Goal: Obtain resource: Download file/media

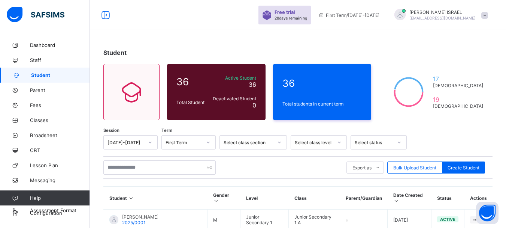
scroll to position [42, 0]
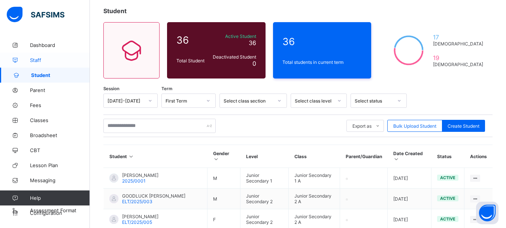
click at [41, 59] on span "Staff" at bounding box center [60, 60] width 60 height 6
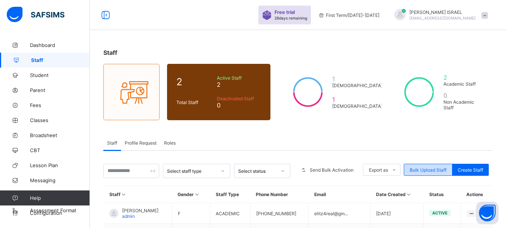
click at [419, 171] on span "Bulk Upload Staff" at bounding box center [428, 170] width 37 height 6
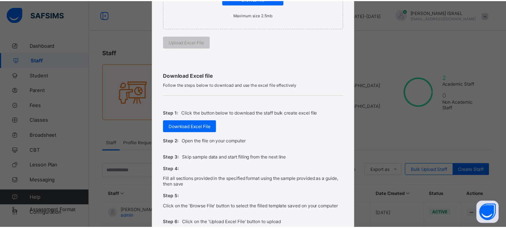
scroll to position [187, 0]
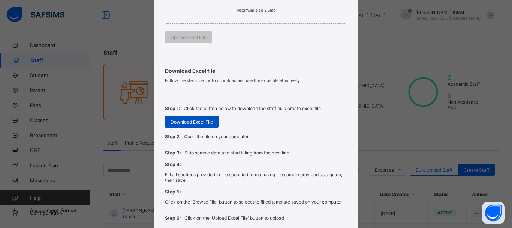
click at [187, 121] on span "Download Excel File" at bounding box center [192, 122] width 42 height 6
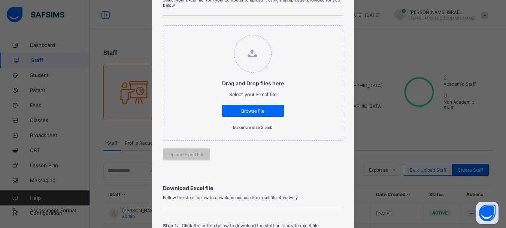
scroll to position [252, 0]
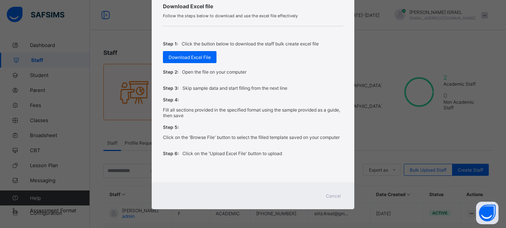
click at [333, 195] on span "Cancel" at bounding box center [333, 196] width 15 height 6
